Goal: Task Accomplishment & Management: Manage account settings

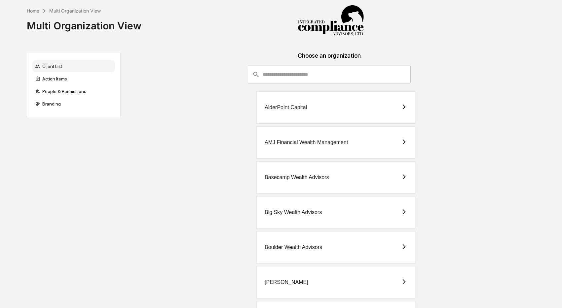
click at [284, 76] on input "consultant-dashboard__filter-organizations-search-bar" at bounding box center [337, 75] width 148 height 18
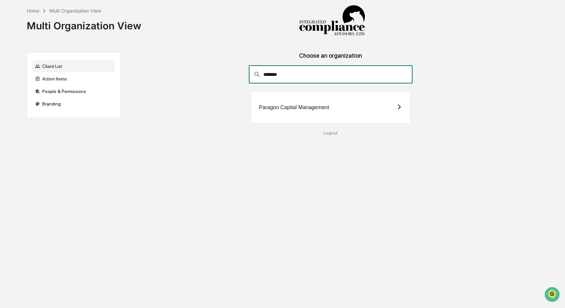
type input "*******"
click at [343, 94] on div "Paragon Capital Management" at bounding box center [331, 107] width 160 height 32
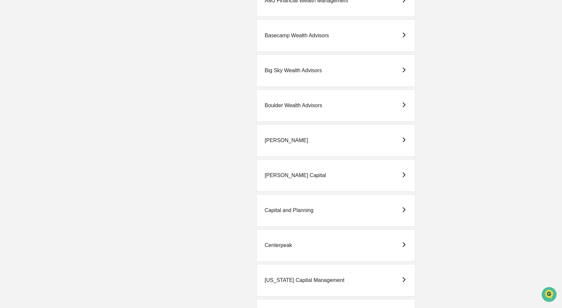
scroll to position [146, 0]
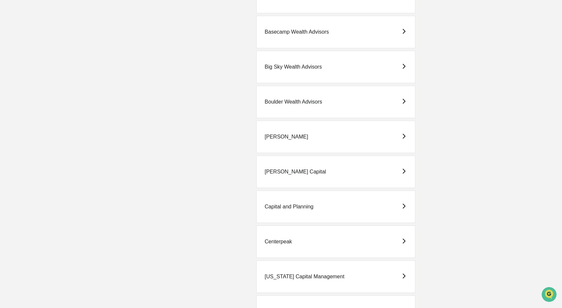
click at [295, 248] on div "Centerpeak" at bounding box center [335, 242] width 159 height 32
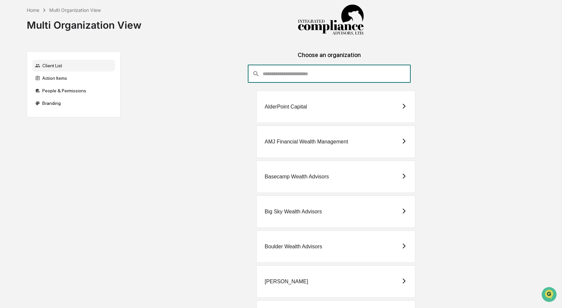
click at [315, 73] on input "consultant-dashboard__filter-organizations-search-bar" at bounding box center [337, 74] width 148 height 18
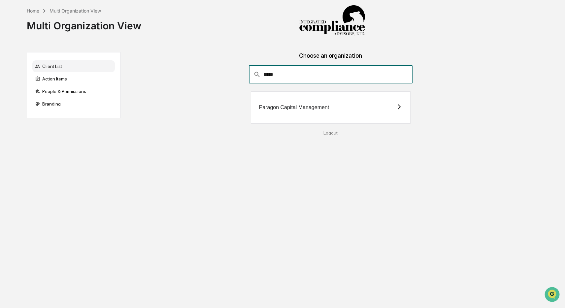
type input "*****"
click at [270, 112] on div "Paragon Capital Management" at bounding box center [331, 107] width 160 height 32
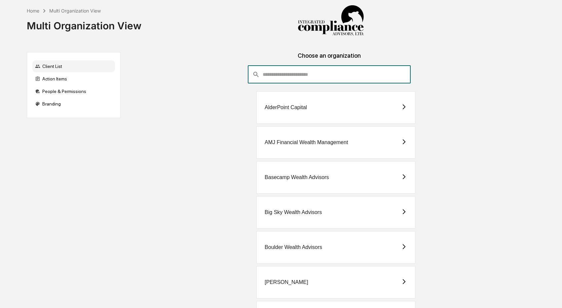
click at [293, 73] on input "consultant-dashboard__filter-organizations-search-bar" at bounding box center [337, 75] width 148 height 18
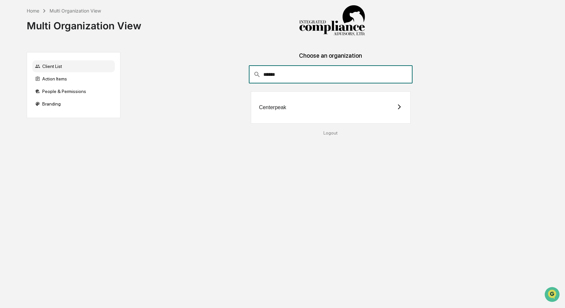
type input "******"
click at [292, 110] on div "Centerpeak" at bounding box center [331, 107] width 160 height 32
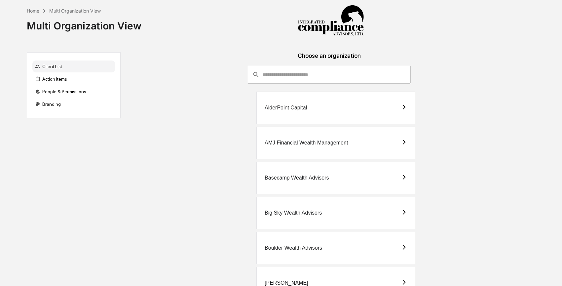
click at [355, 71] on input "consultant-dashboard__filter-organizations-search-bar" at bounding box center [337, 75] width 148 height 18
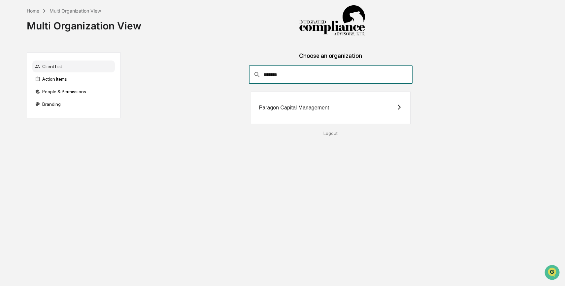
type input "*******"
click at [335, 119] on div "Paragon Capital Management" at bounding box center [331, 107] width 160 height 32
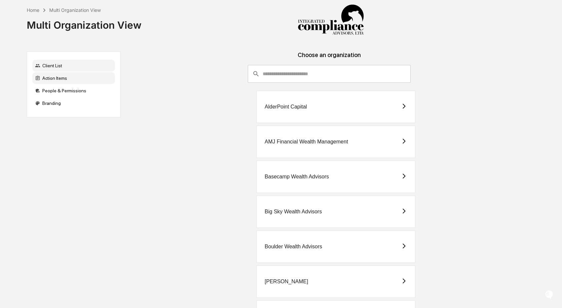
click at [66, 79] on div "Action Items" at bounding box center [73, 78] width 83 height 12
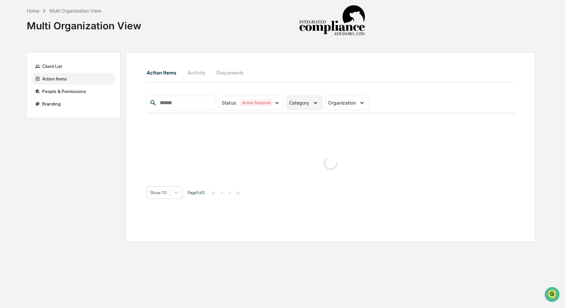
click at [306, 100] on span "Category" at bounding box center [299, 103] width 20 height 6
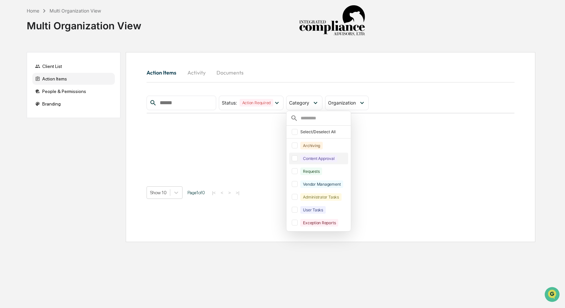
click at [314, 160] on div "Content Approval" at bounding box center [319, 159] width 37 height 8
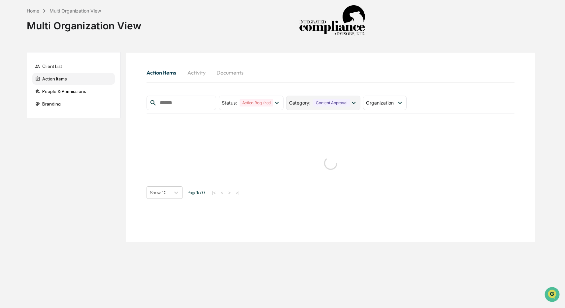
click at [331, 105] on div "Content Approval" at bounding box center [331, 103] width 37 height 8
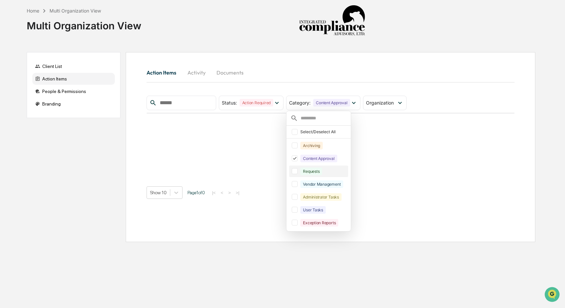
click at [313, 173] on div "Requests" at bounding box center [312, 172] width 22 height 8
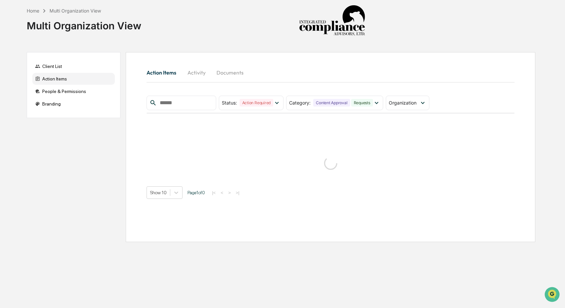
click at [354, 75] on div "Action Items Activity Documents" at bounding box center [331, 73] width 368 height 16
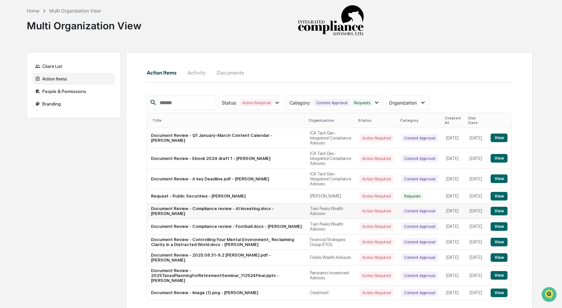
click at [497, 216] on button "View" at bounding box center [498, 211] width 17 height 9
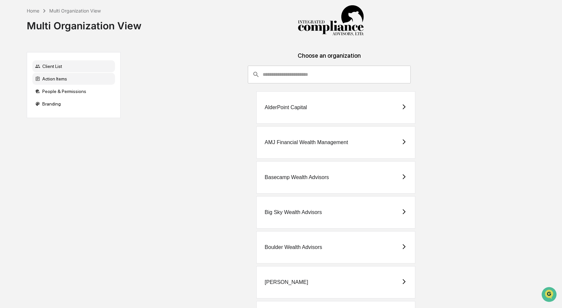
click at [90, 82] on div "Action Items" at bounding box center [73, 79] width 83 height 12
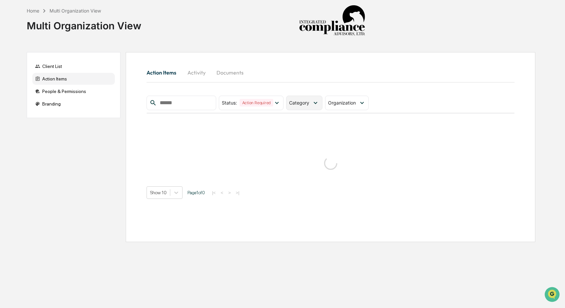
click at [301, 105] on span "Category" at bounding box center [299, 103] width 20 height 6
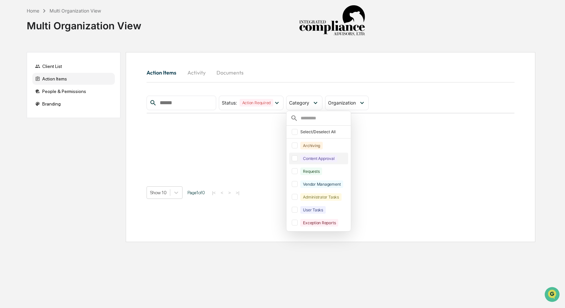
click at [307, 163] on div "Content Approval" at bounding box center [319, 159] width 37 height 8
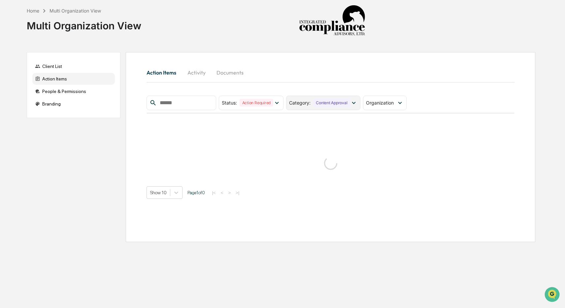
click at [316, 106] on div "Content Approval" at bounding box center [331, 103] width 37 height 8
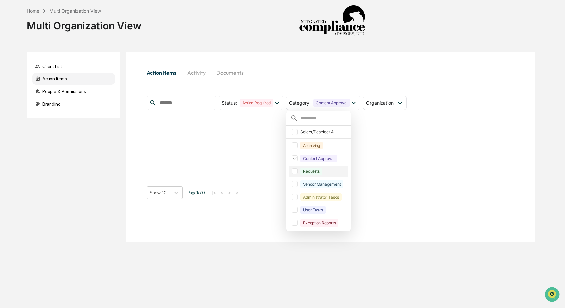
click at [316, 173] on div "Requests" at bounding box center [312, 172] width 22 height 8
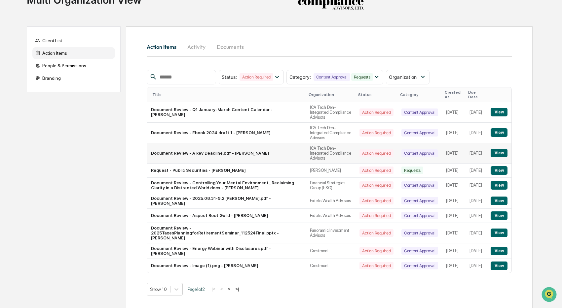
scroll to position [47, 0]
click at [500, 201] on button "View" at bounding box center [498, 201] width 17 height 9
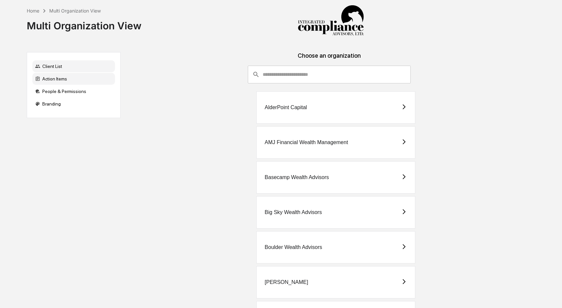
click at [78, 77] on div "Action Items" at bounding box center [73, 79] width 83 height 12
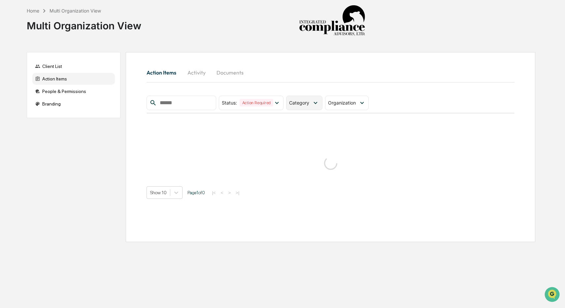
click at [307, 104] on span "Category" at bounding box center [299, 103] width 20 height 6
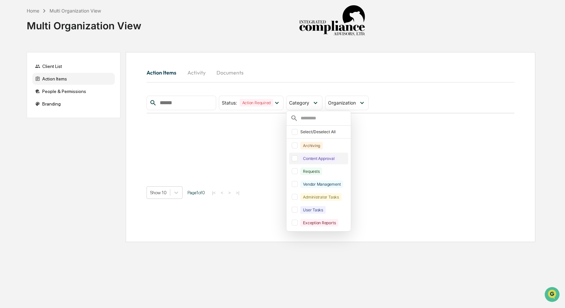
click at [310, 159] on div "Content Approval" at bounding box center [319, 159] width 37 height 8
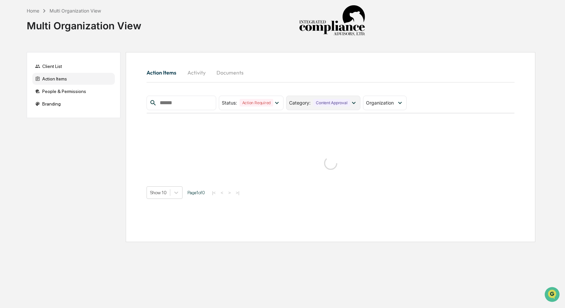
click at [331, 107] on div "Category : Content Approval" at bounding box center [323, 103] width 74 height 15
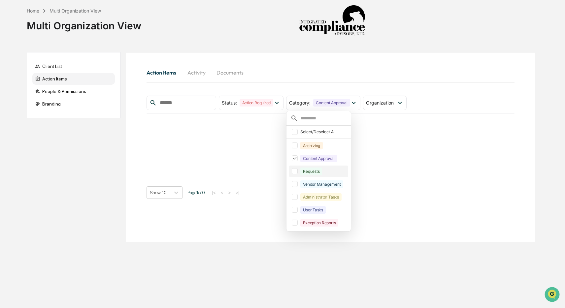
click at [327, 175] on div "Requests" at bounding box center [324, 172] width 46 height 8
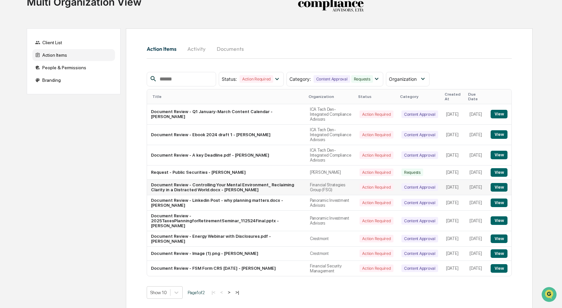
scroll to position [34, 0]
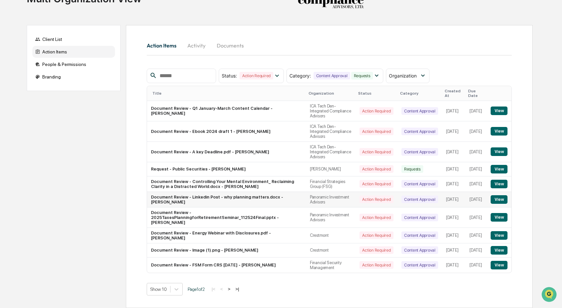
click at [501, 204] on button "View" at bounding box center [498, 200] width 17 height 9
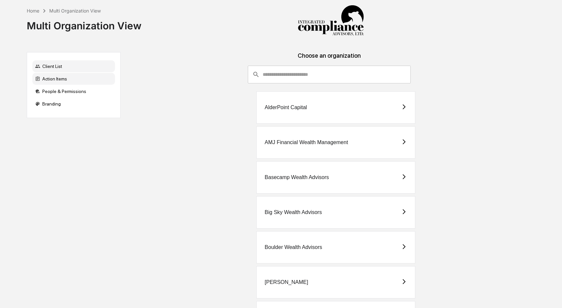
click at [44, 81] on div "Action Items" at bounding box center [73, 79] width 83 height 12
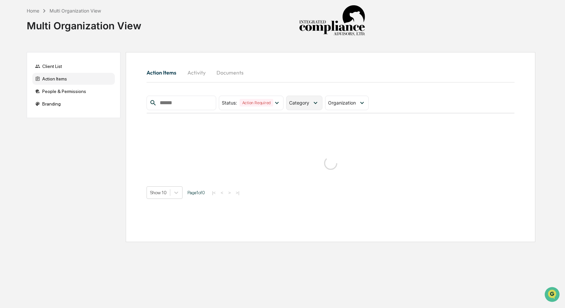
click at [298, 103] on span "Category" at bounding box center [299, 103] width 20 height 6
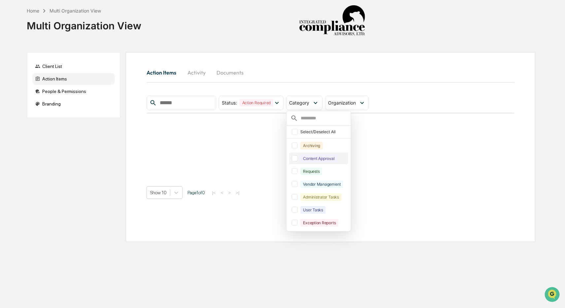
click at [313, 159] on div "Content Approval" at bounding box center [319, 159] width 37 height 8
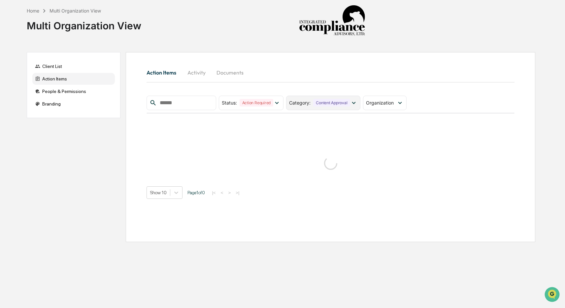
click at [336, 98] on div "Category : Content Approval" at bounding box center [323, 103] width 74 height 15
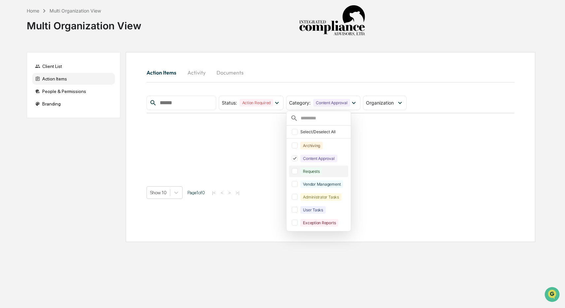
click at [330, 172] on div "Requests" at bounding box center [324, 172] width 46 height 8
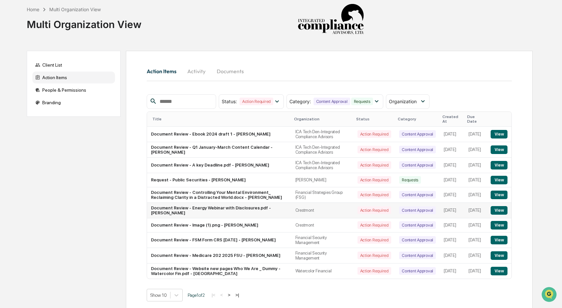
scroll to position [18, 0]
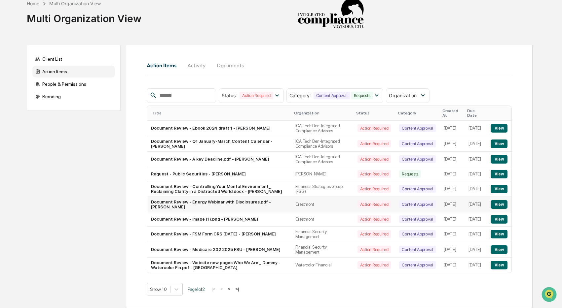
click at [494, 201] on button "View" at bounding box center [498, 204] width 17 height 9
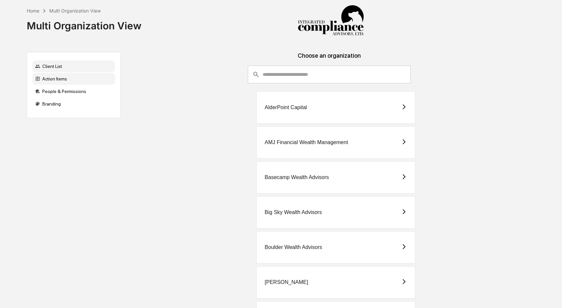
click at [71, 83] on div "Action Items" at bounding box center [73, 79] width 83 height 12
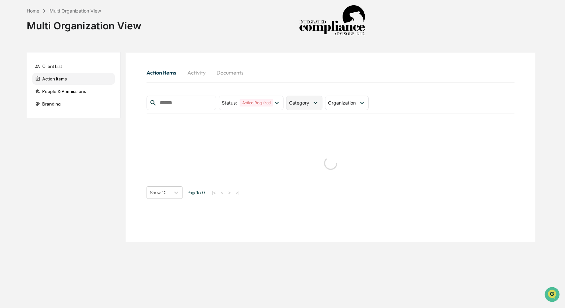
click at [309, 101] on span "Category" at bounding box center [299, 103] width 20 height 6
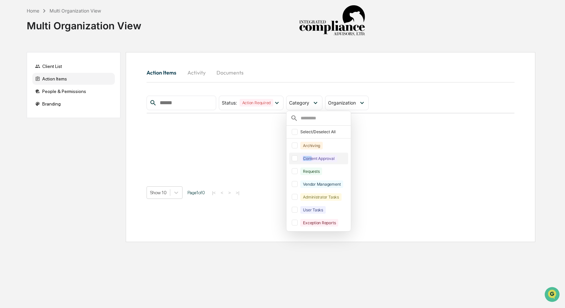
click at [314, 157] on div "Content Approval" at bounding box center [319, 159] width 37 height 8
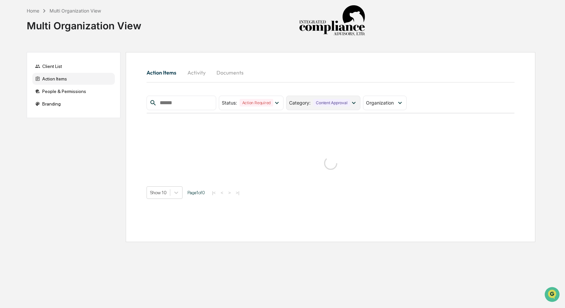
click at [324, 102] on div "Content Approval" at bounding box center [331, 103] width 37 height 8
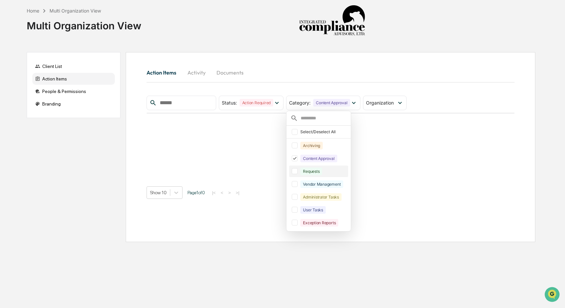
click at [320, 170] on div "Requests" at bounding box center [312, 172] width 22 height 8
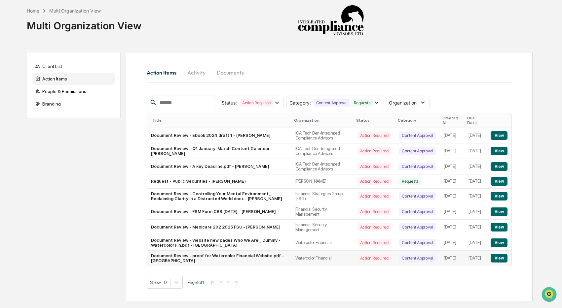
scroll to position [1, 0]
click at [503, 179] on button "View" at bounding box center [498, 181] width 17 height 9
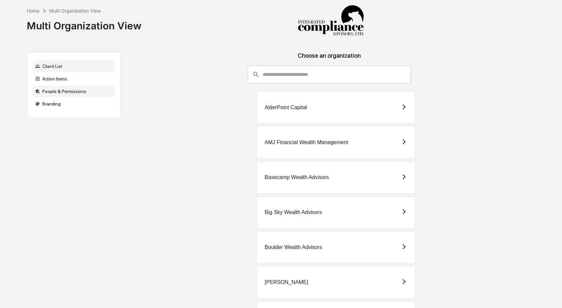
click at [44, 90] on div "People & Permissions" at bounding box center [73, 92] width 83 height 12
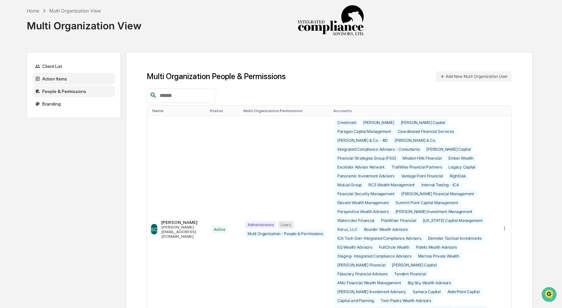
click at [62, 77] on div "Action Items" at bounding box center [73, 79] width 83 height 12
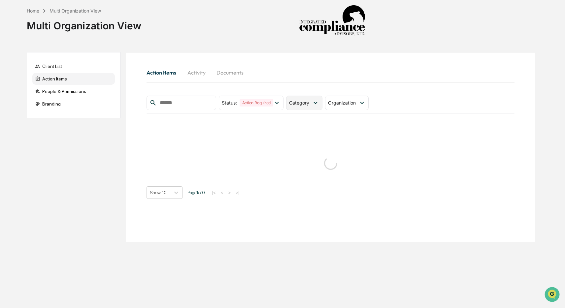
click at [315, 106] on icon at bounding box center [315, 102] width 7 height 7
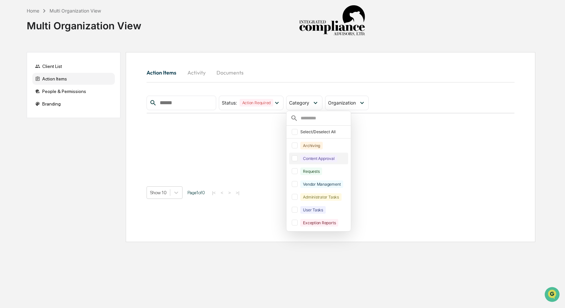
click at [310, 160] on div "Content Approval" at bounding box center [319, 159] width 37 height 8
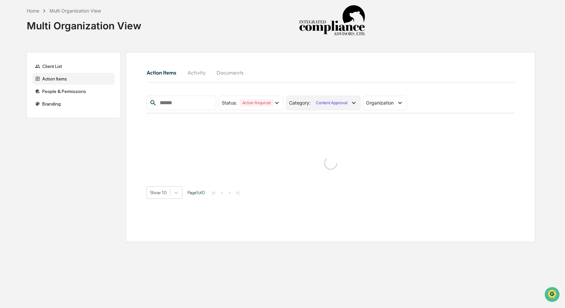
click at [307, 104] on span "Category :" at bounding box center [299, 103] width 21 height 6
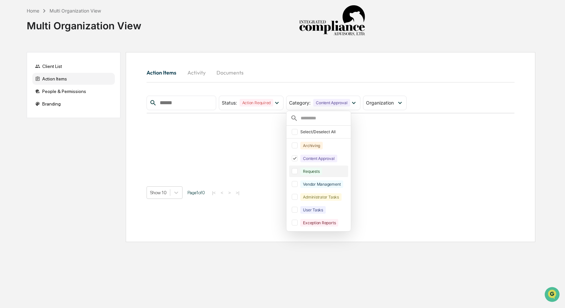
click at [317, 171] on div "Requests" at bounding box center [312, 172] width 22 height 8
